Goal: Task Accomplishment & Management: Manage account settings

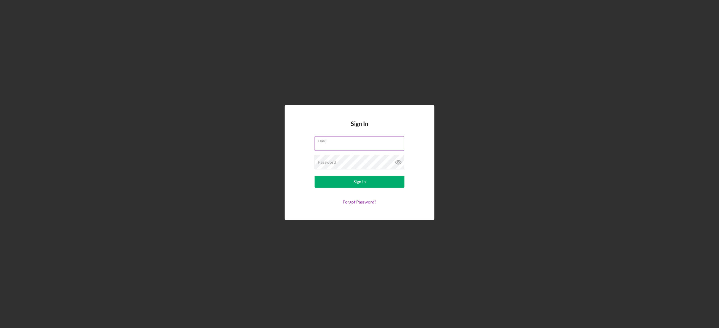
click at [364, 148] on input "Email" at bounding box center [359, 143] width 90 height 14
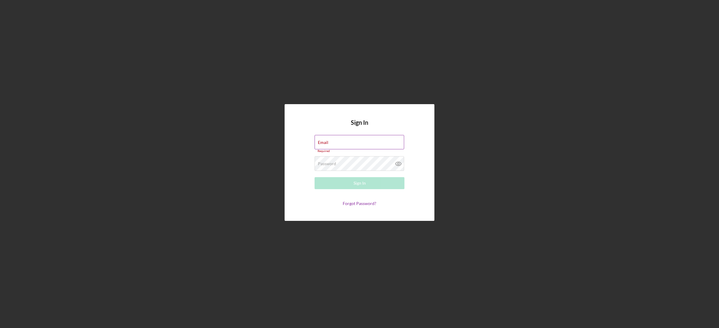
type input "[EMAIL_ADDRESS][DOMAIN_NAME]"
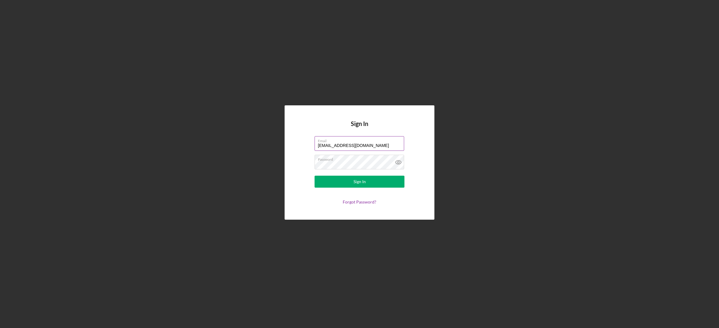
click at [314, 176] on button "Sign In" at bounding box center [359, 182] width 90 height 12
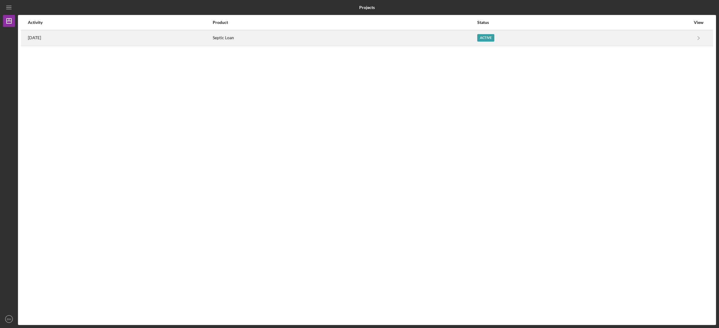
click at [254, 43] on div "Septic Loan" at bounding box center [345, 38] width 264 height 15
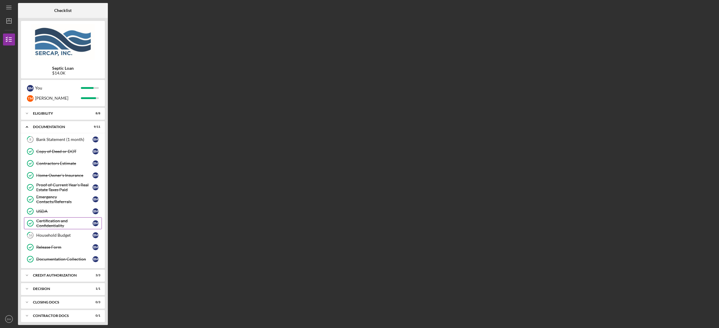
scroll to position [18, 0]
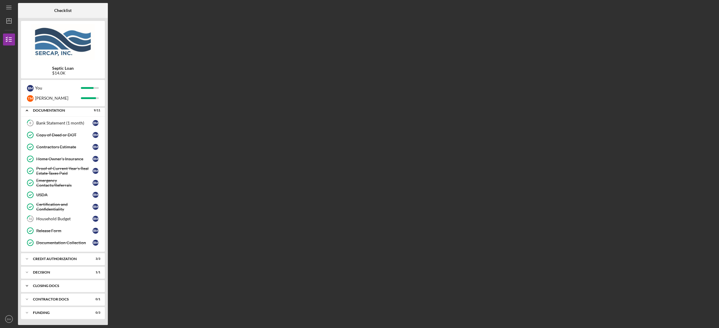
click at [67, 286] on div "CLOSING DOCS" at bounding box center [65, 286] width 64 height 4
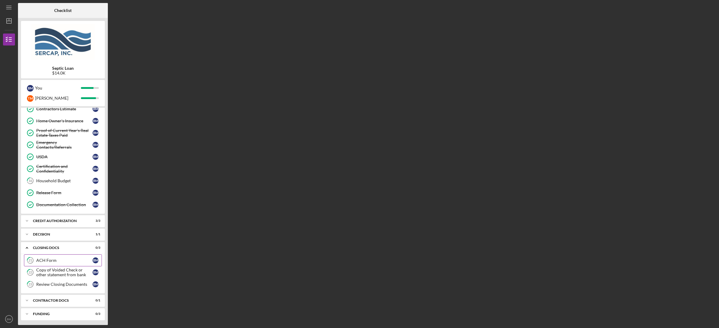
scroll to position [57, 0]
click at [73, 261] on div "ACH Form" at bounding box center [64, 259] width 56 height 5
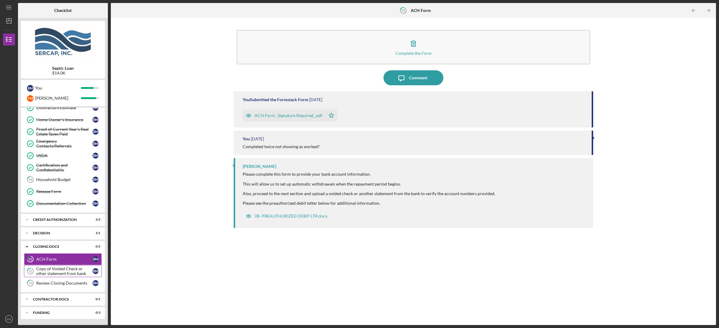
click at [69, 269] on div "Copy of Voided Check or other statement from bank" at bounding box center [64, 271] width 56 height 10
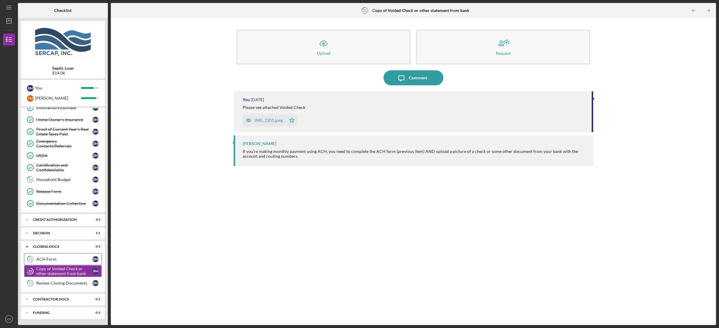
click at [68, 263] on link "21 ACH Form B M" at bounding box center [63, 259] width 78 height 12
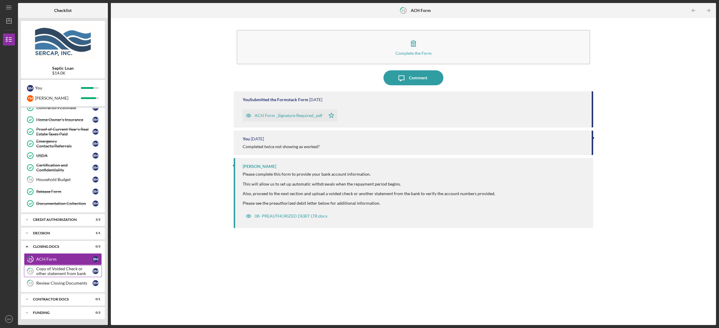
click at [62, 271] on div "Copy of Voided Check or other statement from bank" at bounding box center [64, 271] width 56 height 10
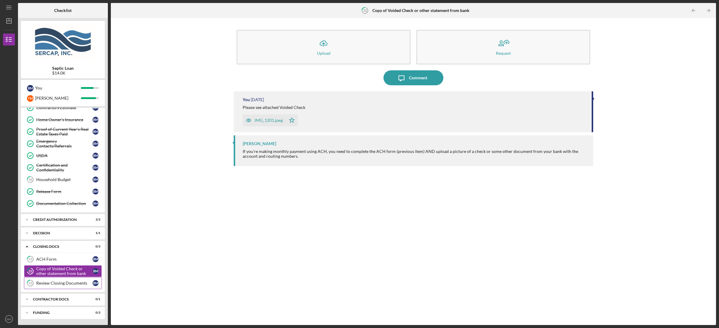
click at [57, 279] on link "23 Review Closing Documents B M" at bounding box center [63, 283] width 78 height 12
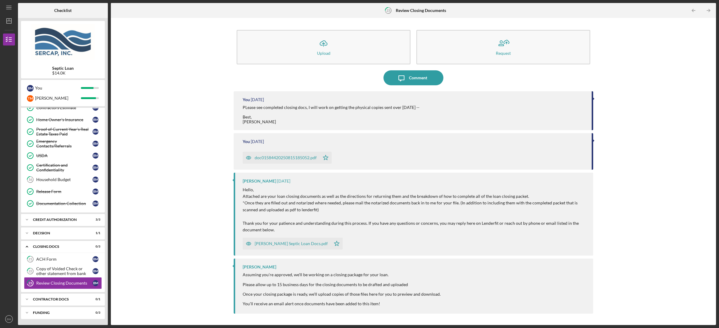
click at [288, 158] on div "doc01584420250815185052.pdf" at bounding box center [286, 157] width 62 height 5
click at [405, 74] on icon "Icon/Message" at bounding box center [401, 77] width 15 height 15
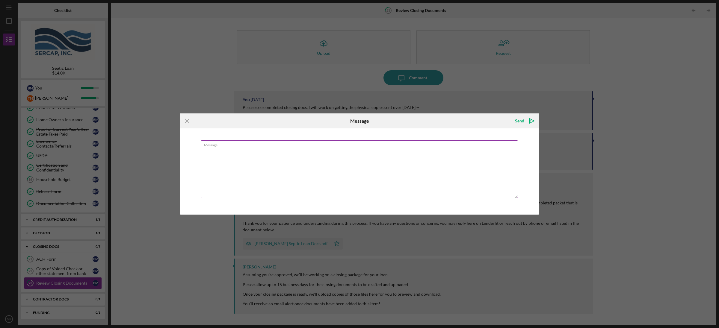
click at [328, 154] on textarea "Message" at bounding box center [359, 169] width 317 height 58
type textarea "Mailed physical copies [DATE]."
click at [516, 120] on div "Send" at bounding box center [519, 121] width 9 height 12
